Goal: Check status: Check status

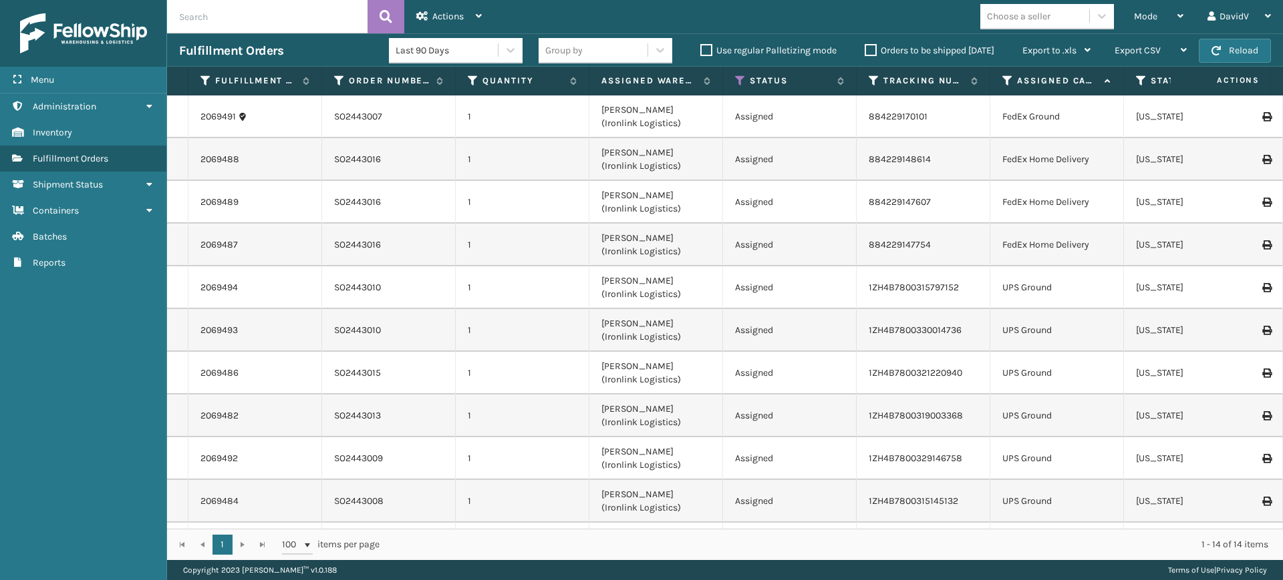
click at [865, 49] on label "Orders to be shipped [DATE]" at bounding box center [929, 50] width 130 height 11
click at [865, 49] on input "Orders to be shipped [DATE]" at bounding box center [864, 47] width 1 height 9
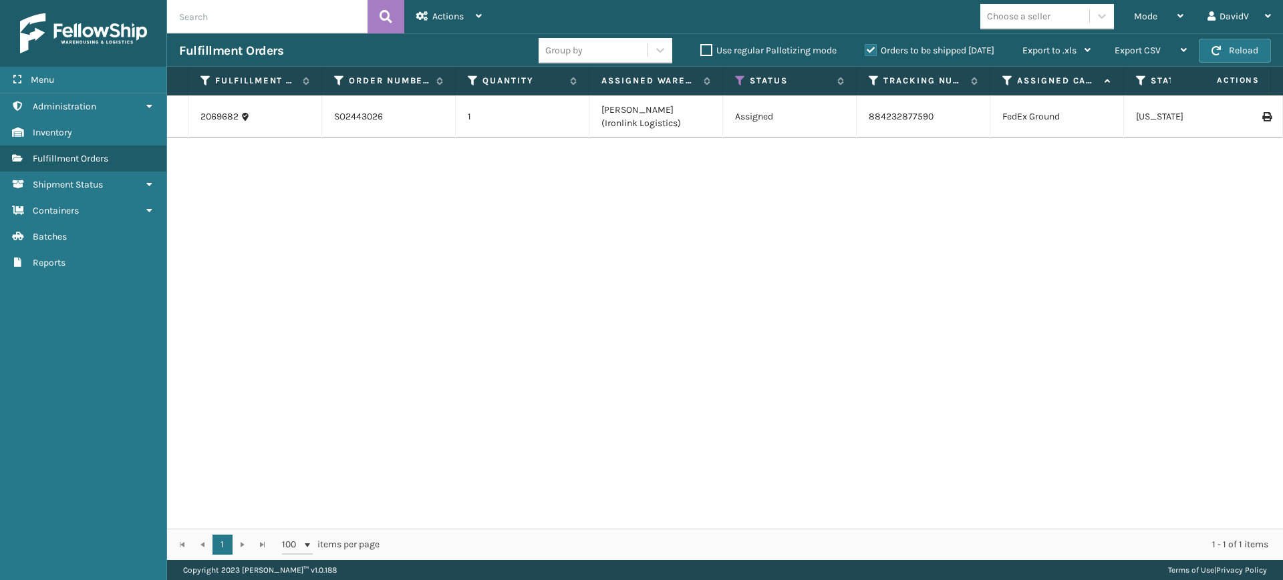
click at [865, 49] on label "Orders to be shipped [DATE]" at bounding box center [929, 50] width 130 height 11
click at [865, 49] on input "Orders to be shipped [DATE]" at bounding box center [864, 47] width 1 height 9
click at [865, 49] on label "Orders to be shipped [DATE]" at bounding box center [929, 50] width 130 height 11
click at [865, 49] on input "Orders to be shipped [DATE]" at bounding box center [864, 47] width 1 height 9
click at [865, 49] on label "Orders to be shipped [DATE]" at bounding box center [929, 50] width 130 height 11
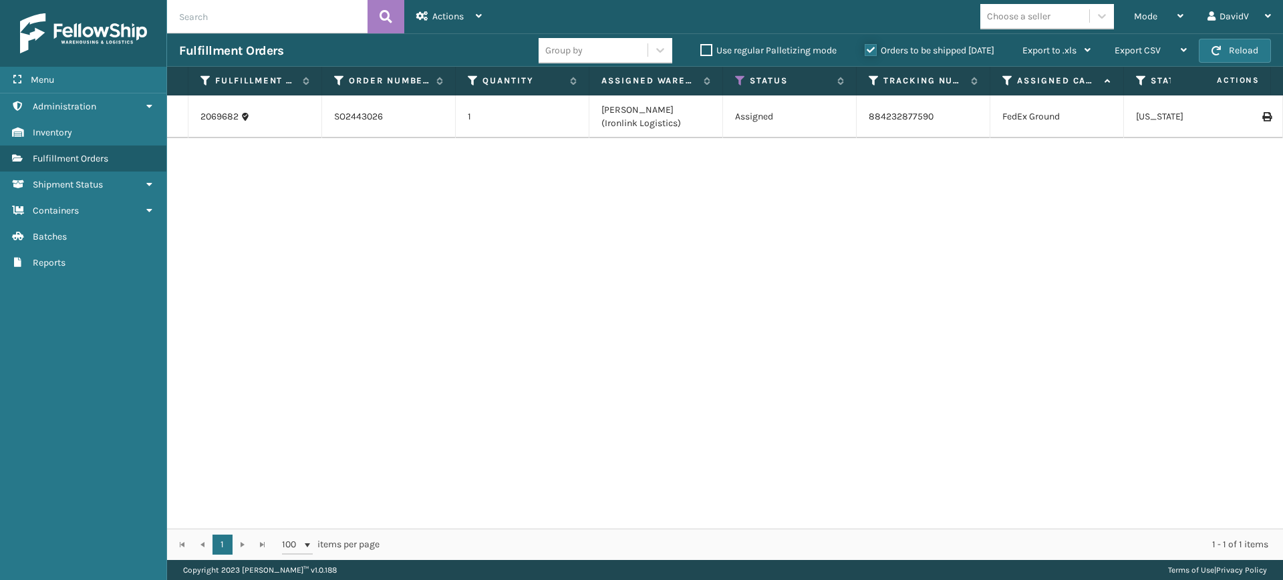
click at [865, 49] on input "Orders to be shipped [DATE]" at bounding box center [864, 47] width 1 height 9
click at [865, 49] on label "Orders to be shipped [DATE]" at bounding box center [929, 50] width 130 height 11
click at [865, 49] on input "Orders to be shipped [DATE]" at bounding box center [864, 47] width 1 height 9
click at [865, 49] on label "Orders to be shipped [DATE]" at bounding box center [929, 50] width 130 height 11
click at [865, 49] on input "Orders to be shipped [DATE]" at bounding box center [864, 47] width 1 height 9
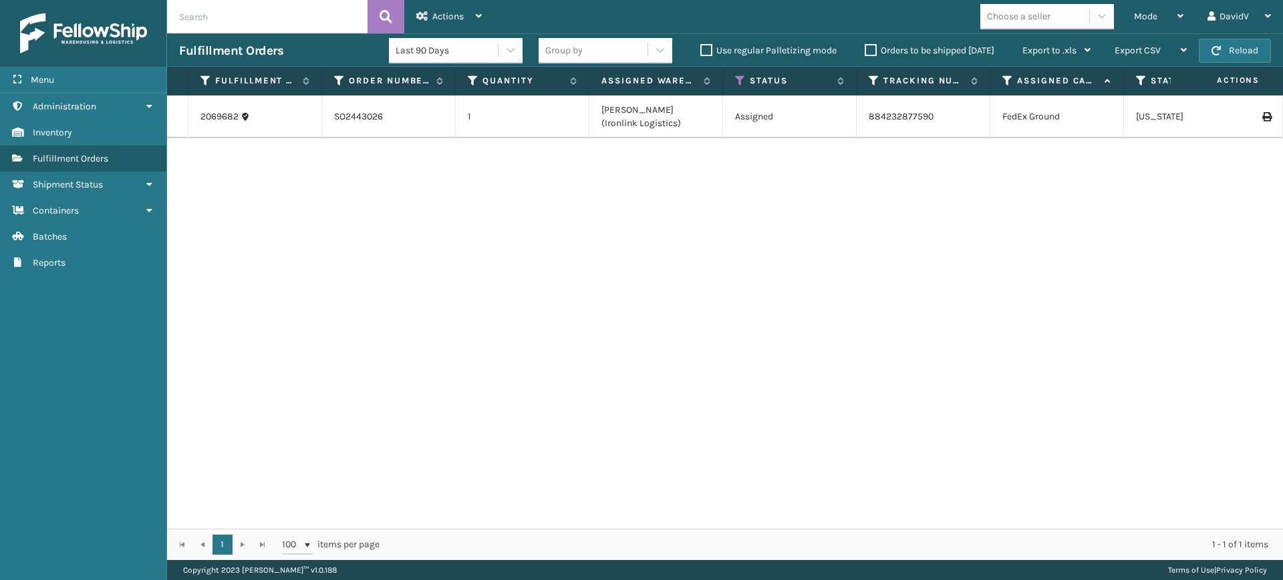
click at [865, 49] on label "Orders to be shipped [DATE]" at bounding box center [929, 50] width 130 height 11
click at [865, 49] on input "Orders to be shipped [DATE]" at bounding box center [864, 47] width 1 height 9
